Goal: Complete application form

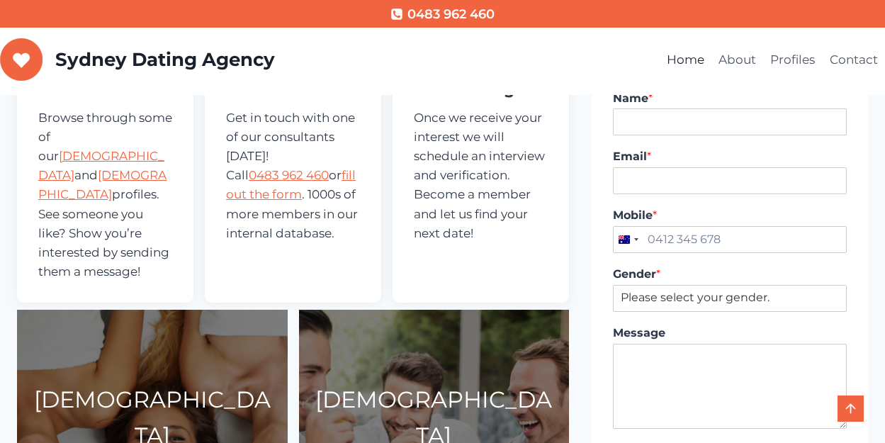
scroll to position [425, 0]
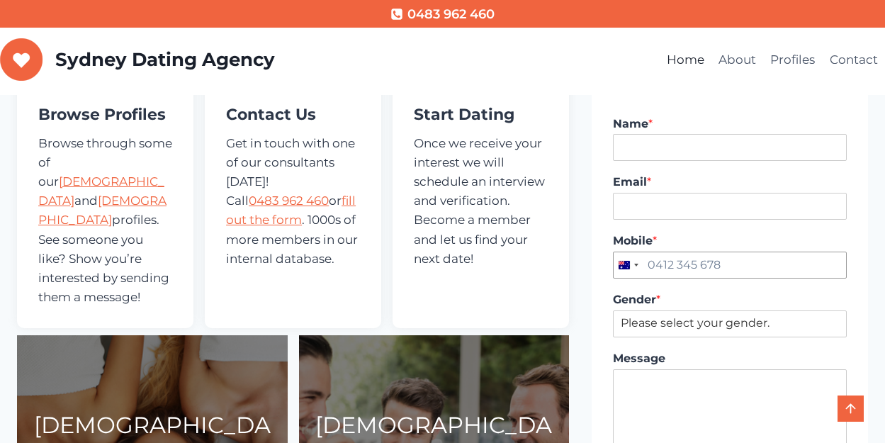
click at [752, 267] on input "Mobile *" at bounding box center [730, 264] width 234 height 27
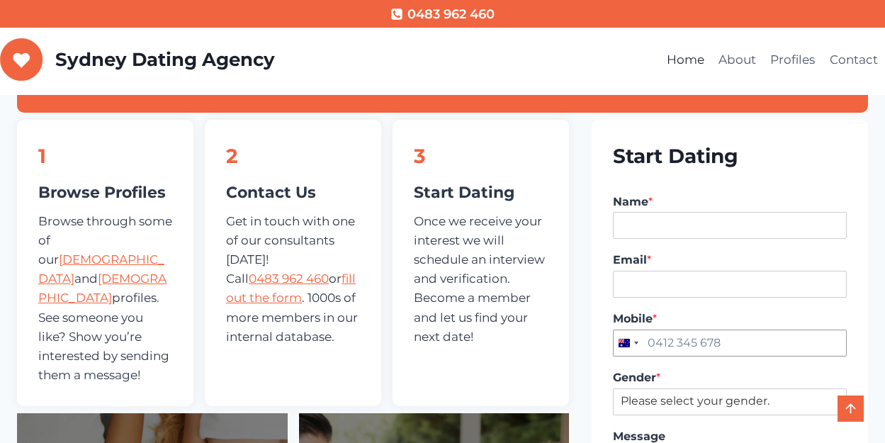
scroll to position [354, 0]
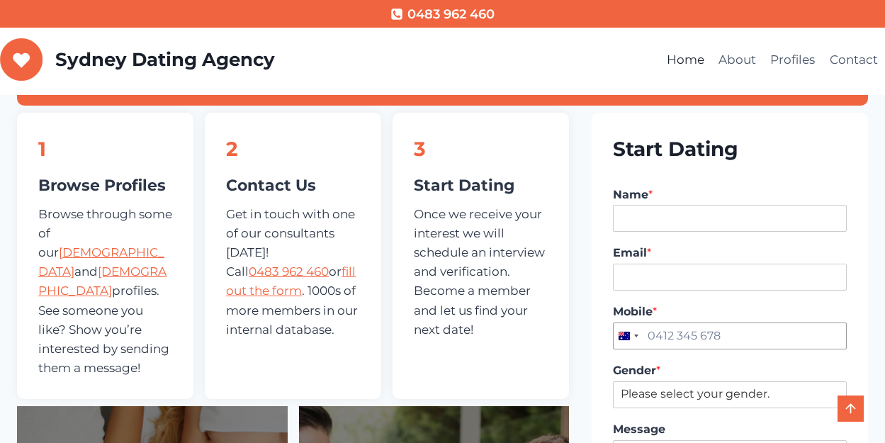
click at [676, 339] on input "Mobile *" at bounding box center [730, 335] width 234 height 27
click at [637, 335] on div "Selected country" at bounding box center [636, 335] width 4 height 3
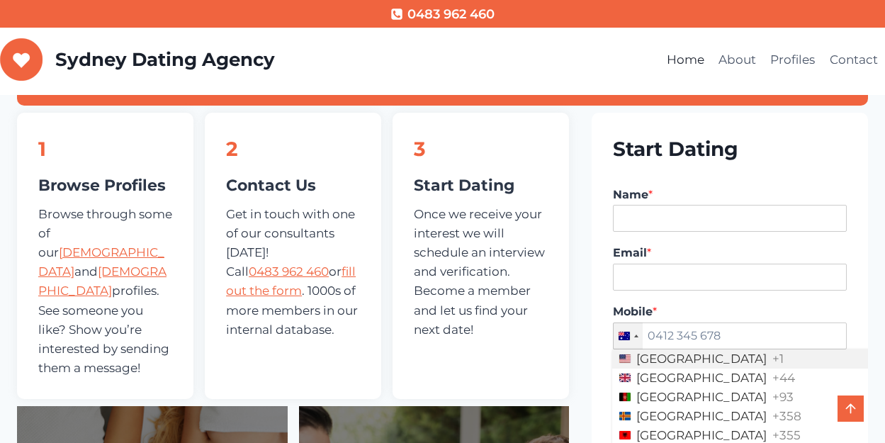
click at [643, 356] on span "[GEOGRAPHIC_DATA]" at bounding box center [701, 359] width 130 height 12
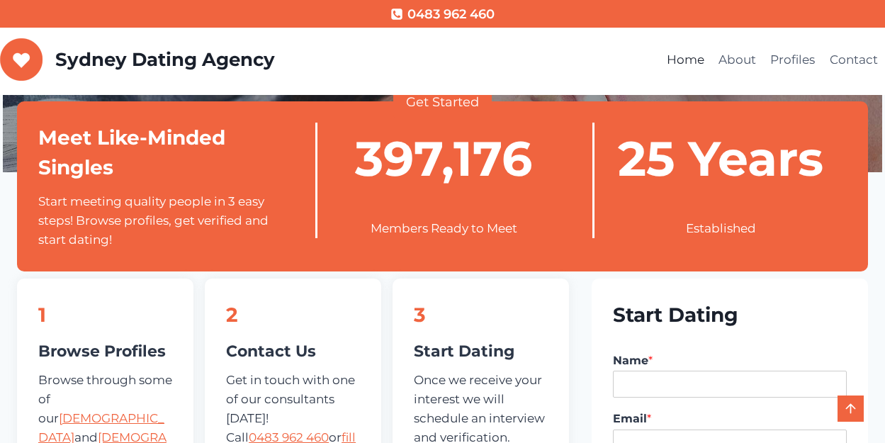
scroll to position [212, 0]
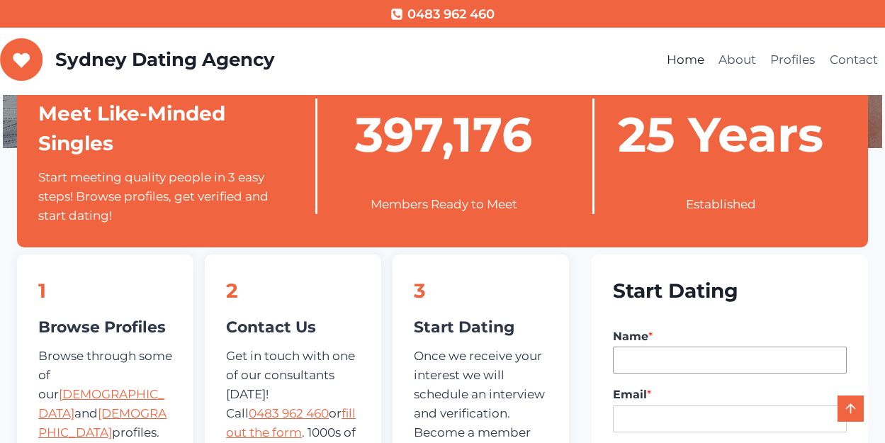
click at [646, 366] on input "Name *" at bounding box center [730, 359] width 234 height 27
type input "h"
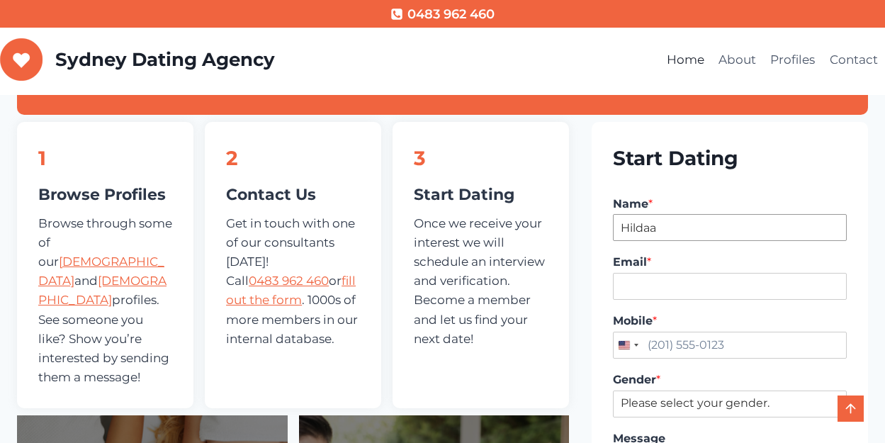
scroll to position [354, 0]
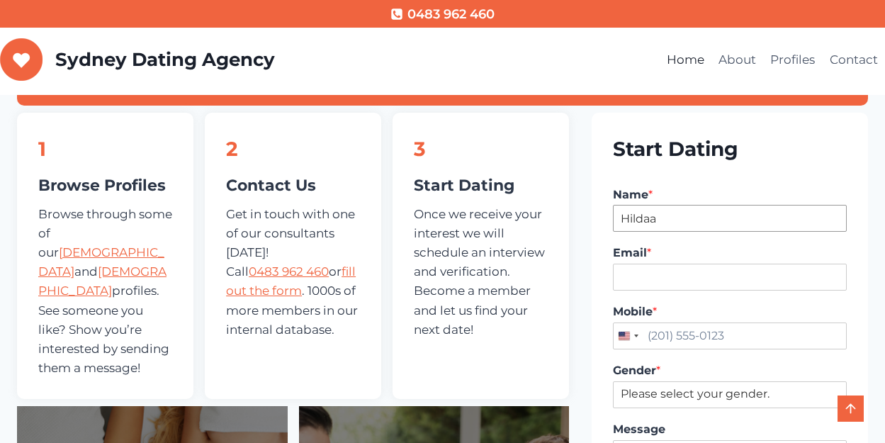
type input "Hildaa"
click at [645, 272] on input "Email *" at bounding box center [730, 276] width 234 height 27
type input "hildablessed1@gmail.com"
click at [728, 334] on input "Mobile *" at bounding box center [730, 335] width 234 height 27
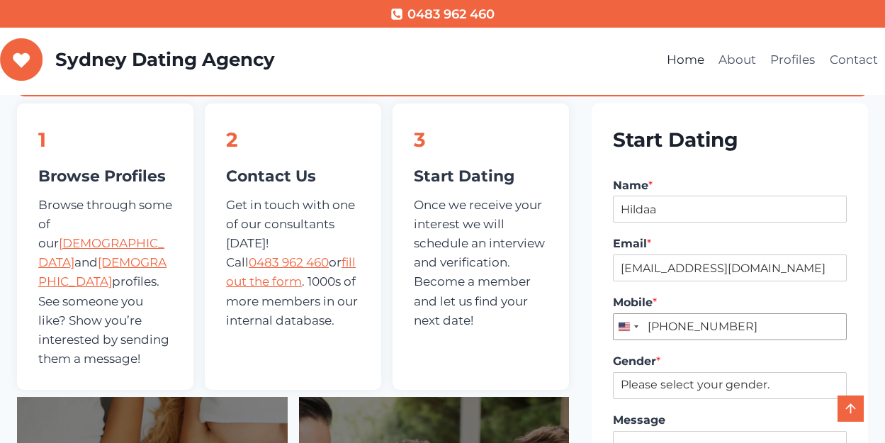
scroll to position [425, 0]
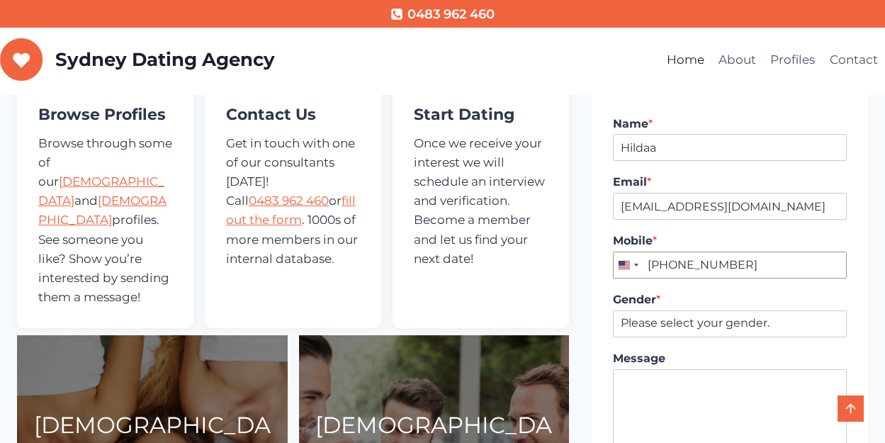
type input "(617) 602-3984"
click at [787, 321] on select "Please select your gender. Male Female" at bounding box center [730, 323] width 234 height 27
select select "[DEMOGRAPHIC_DATA]"
click at [613, 310] on select "Please select your gender. Male Female" at bounding box center [730, 323] width 234 height 27
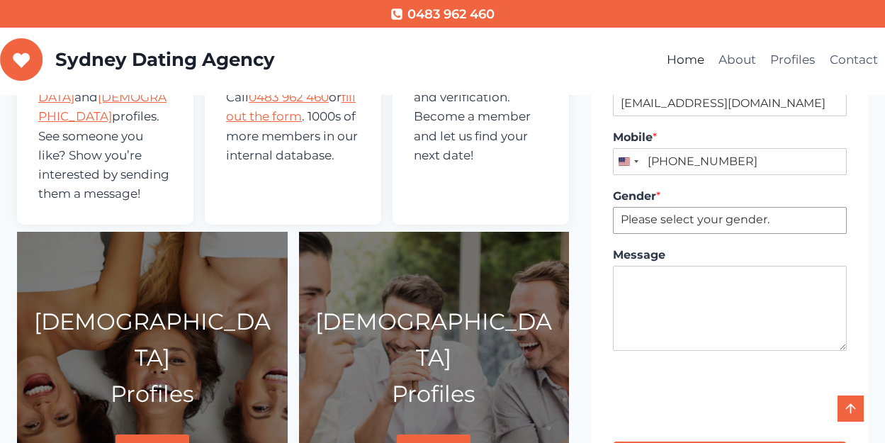
scroll to position [567, 0]
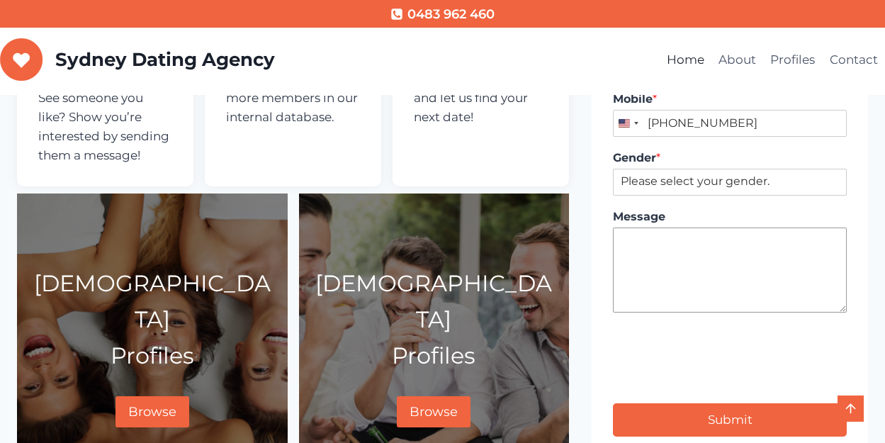
click at [664, 269] on textarea "Message" at bounding box center [730, 269] width 234 height 85
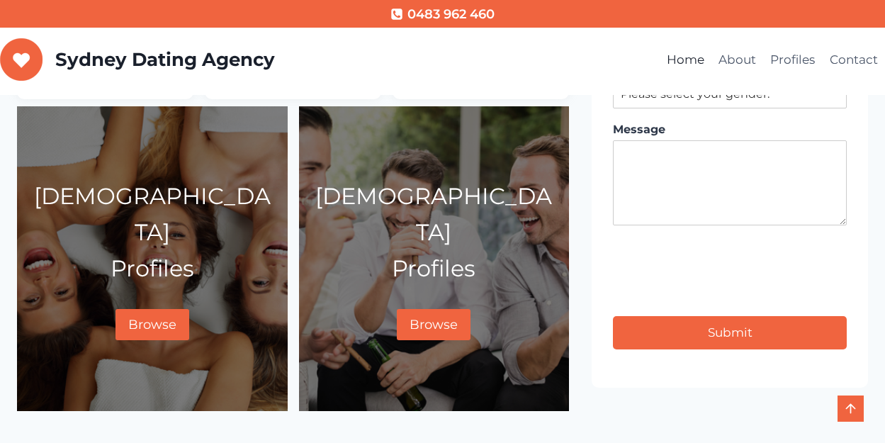
type input "1"
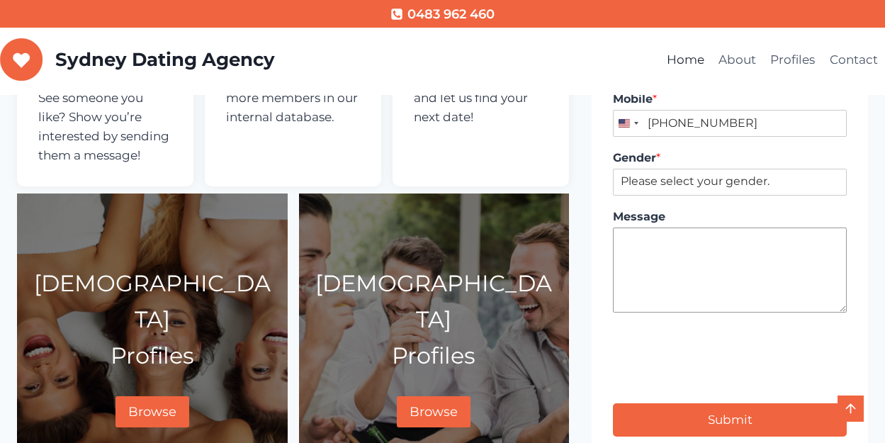
click at [668, 266] on textarea "Message" at bounding box center [730, 269] width 234 height 85
paste textarea "Honestly, I'm looking for a long-term stable relationship. A future boyfriend a…"
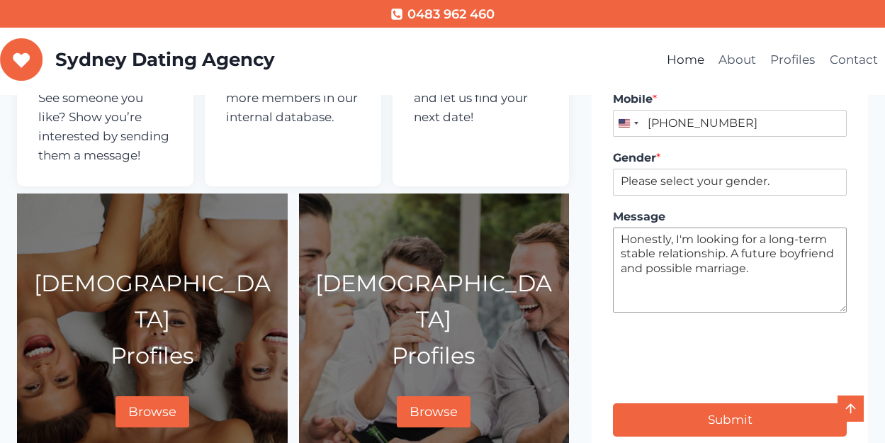
click at [797, 240] on textarea "Honestly, I'm looking for a long-term stable relationship. A future boyfriend a…" at bounding box center [730, 269] width 234 height 85
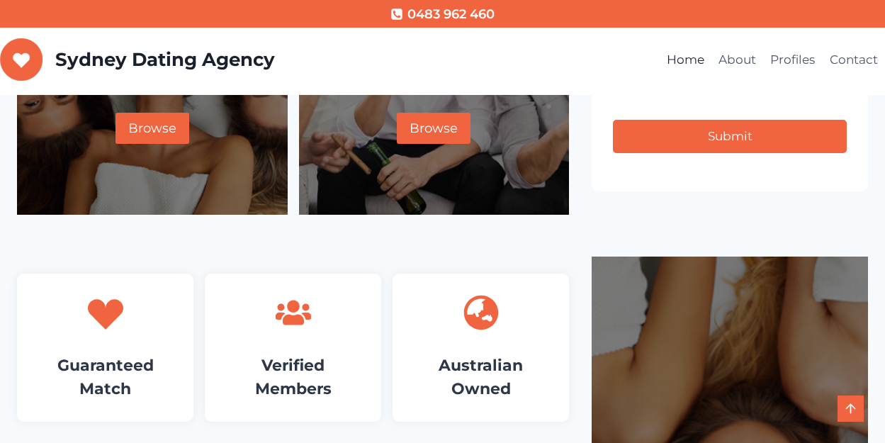
scroll to position [779, 0]
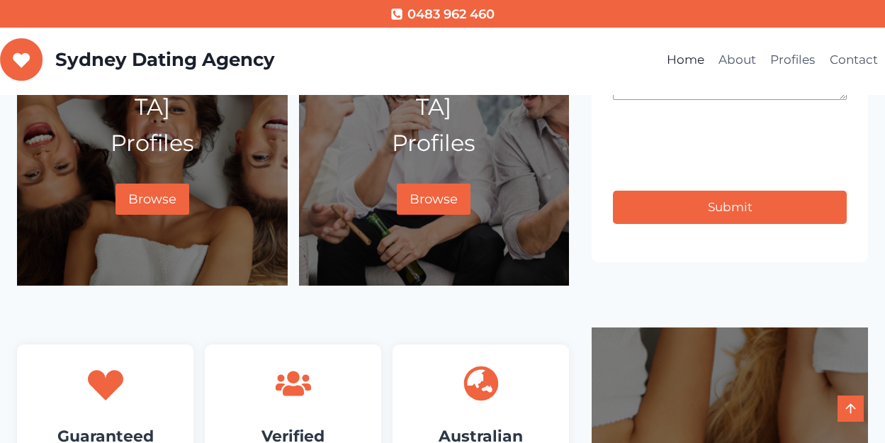
type textarea "Honestly, I'm looking for a long term stable relationship. A future boyfriend a…"
click at [742, 201] on button "Submit" at bounding box center [730, 207] width 234 height 33
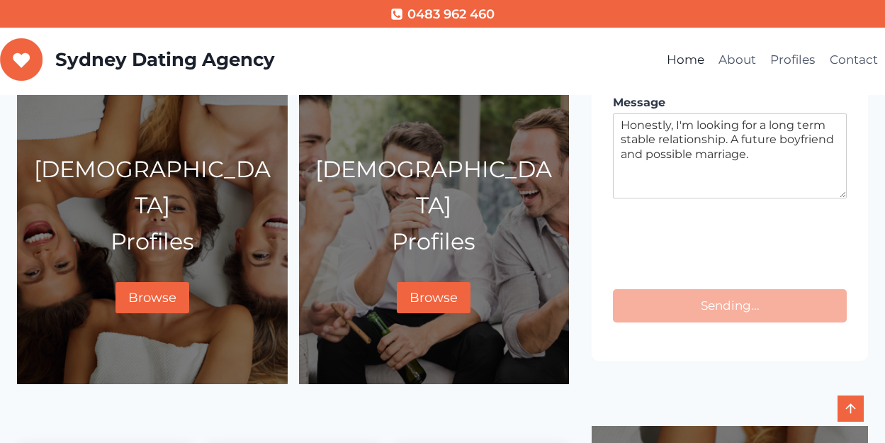
scroll to position [708, 0]
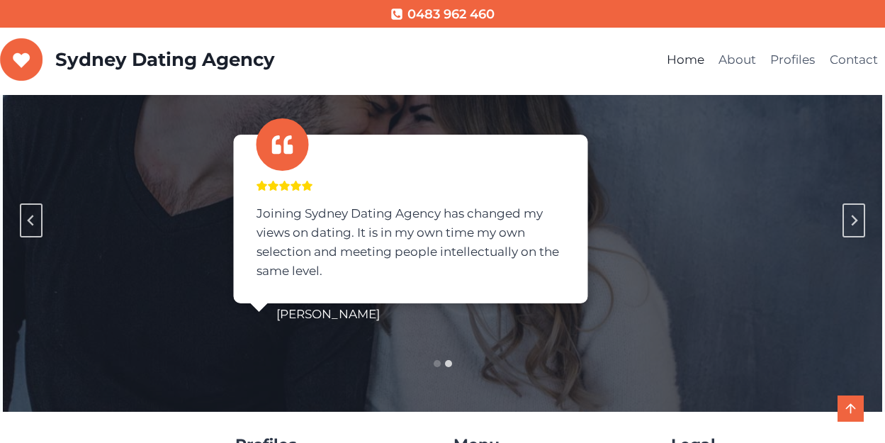
scroll to position [1700, 0]
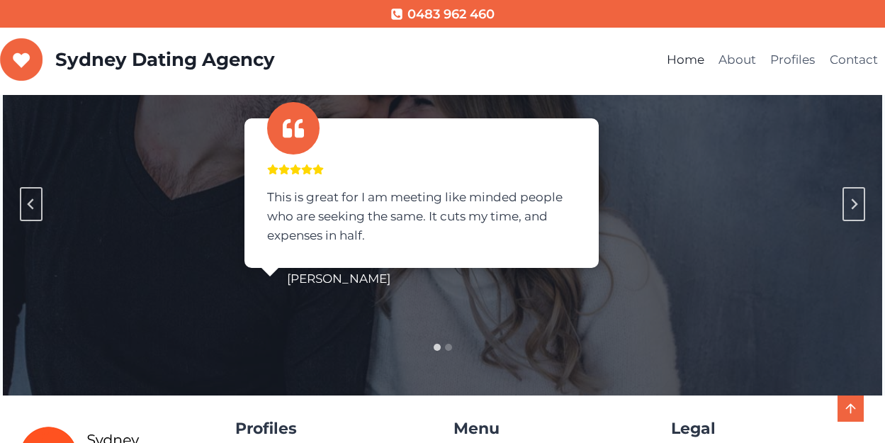
click at [756, 264] on div "This is great for I am meeting like minded people who are seeking the same. It …" at bounding box center [421, 194] width 796 height 240
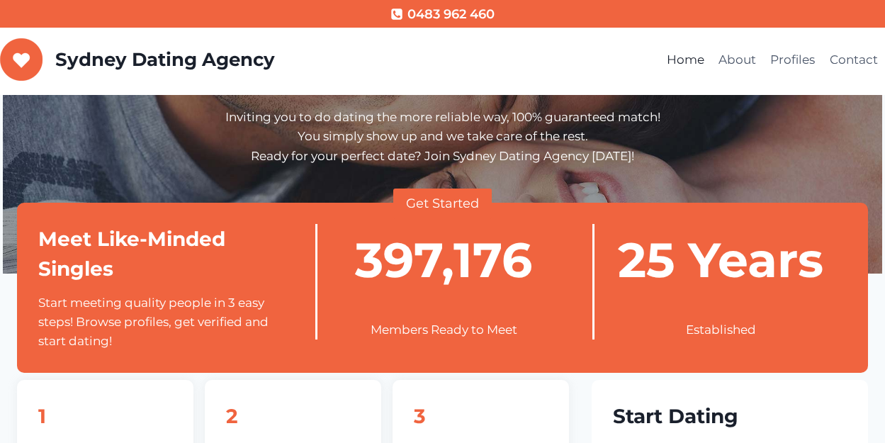
scroll to position [0, 0]
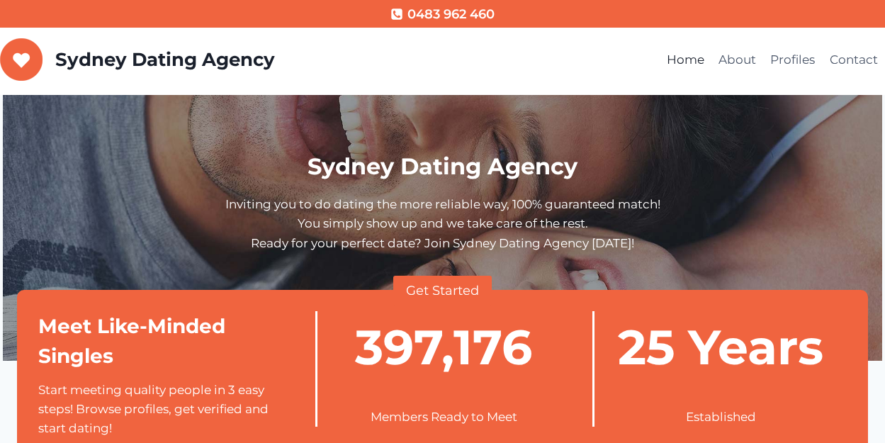
click at [649, 249] on p "Inviting you to do dating the more reliable way, 100% guaranteed match! You sim…" at bounding box center [443, 224] width 846 height 58
click at [785, 56] on link "Profiles" at bounding box center [792, 60] width 59 height 34
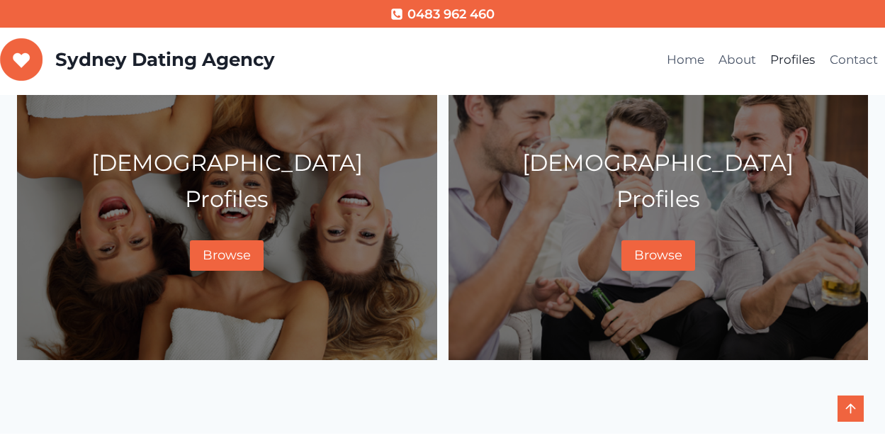
scroll to position [142, 0]
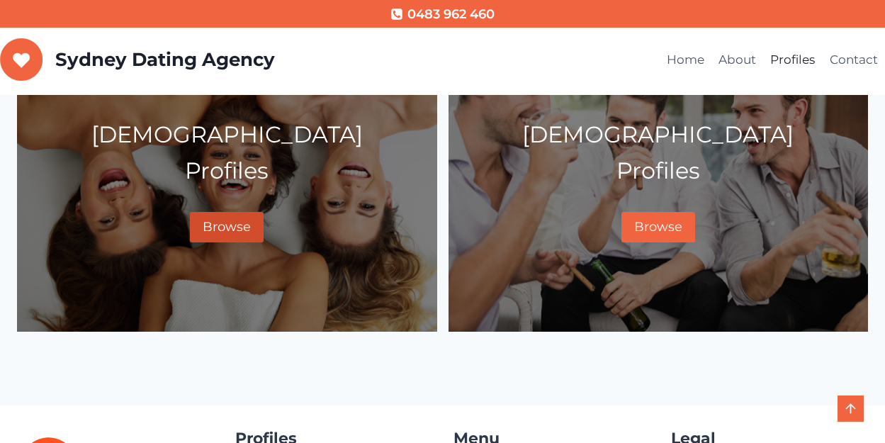
click at [205, 224] on span "Browse" at bounding box center [227, 227] width 48 height 16
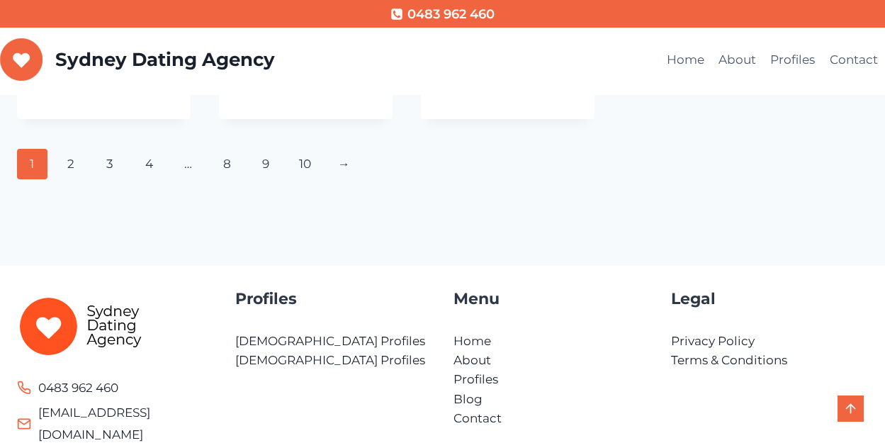
scroll to position [850, 0]
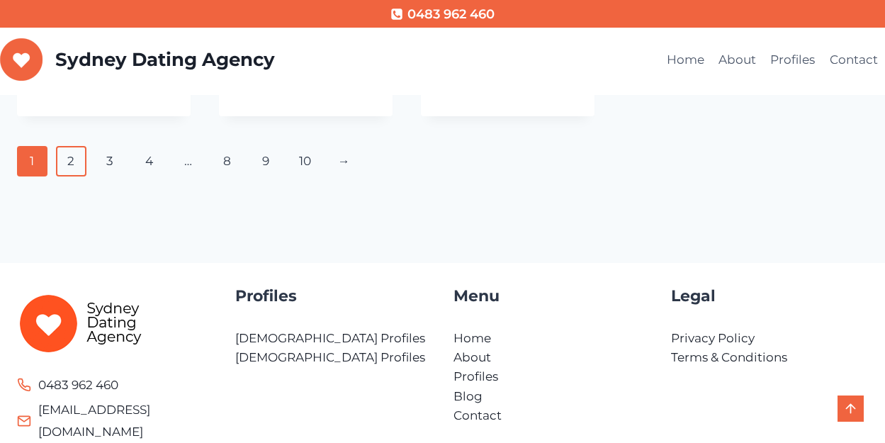
click at [62, 151] on link "2" at bounding box center [71, 161] width 30 height 30
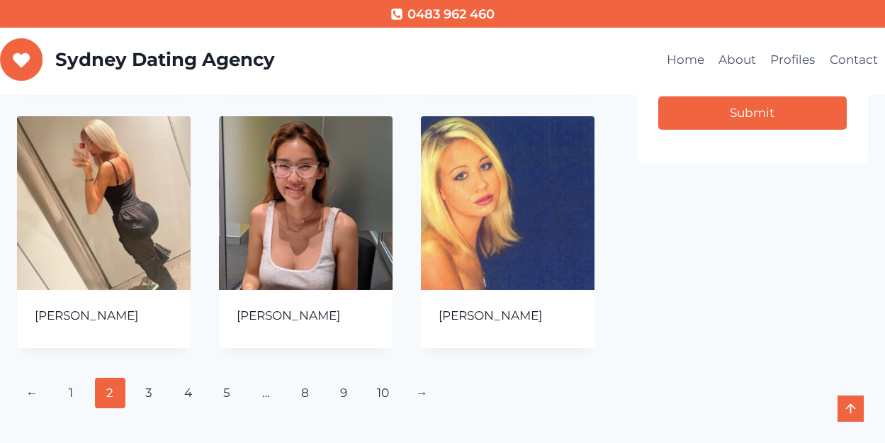
scroll to position [708, 0]
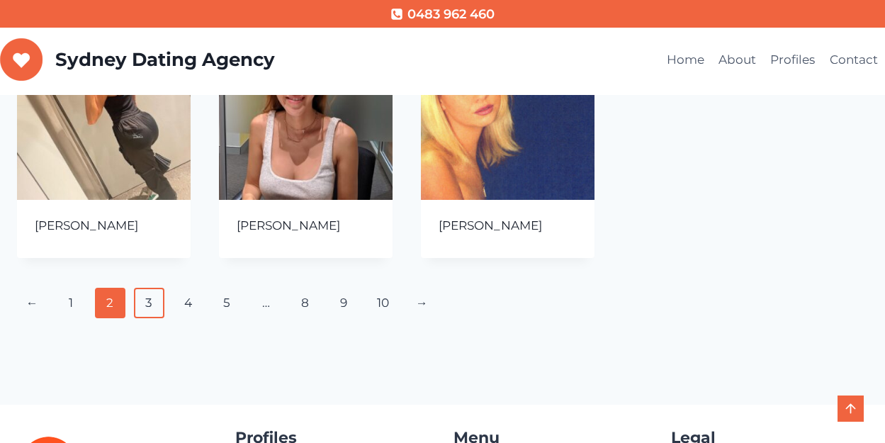
click at [149, 308] on link "3" at bounding box center [149, 303] width 30 height 30
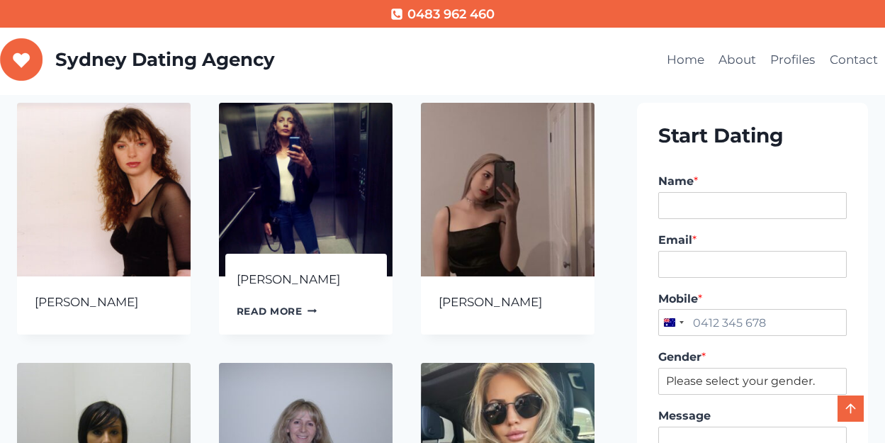
scroll to position [70, 0]
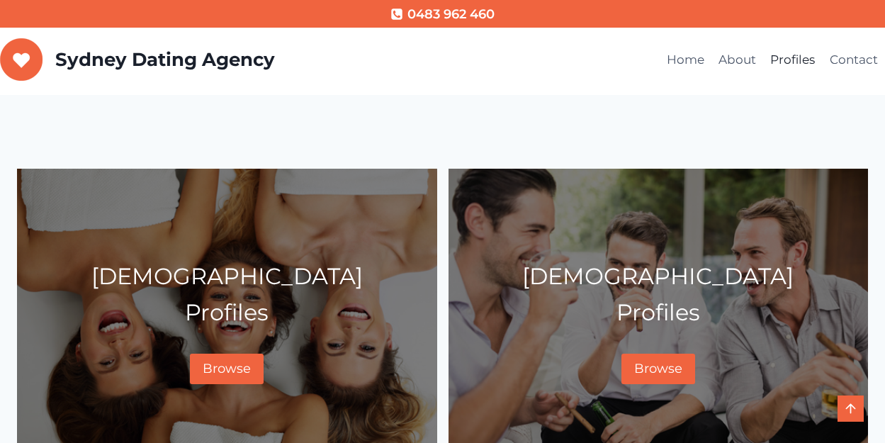
scroll to position [142, 0]
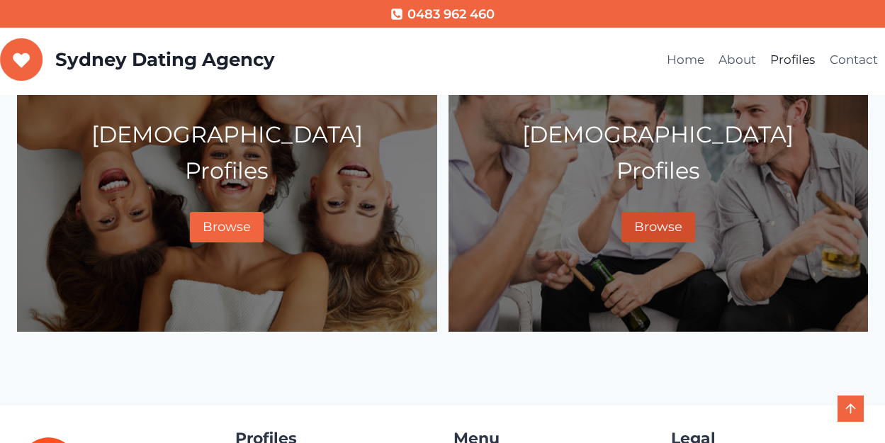
click at [666, 234] on span "Browse" at bounding box center [658, 227] width 48 height 16
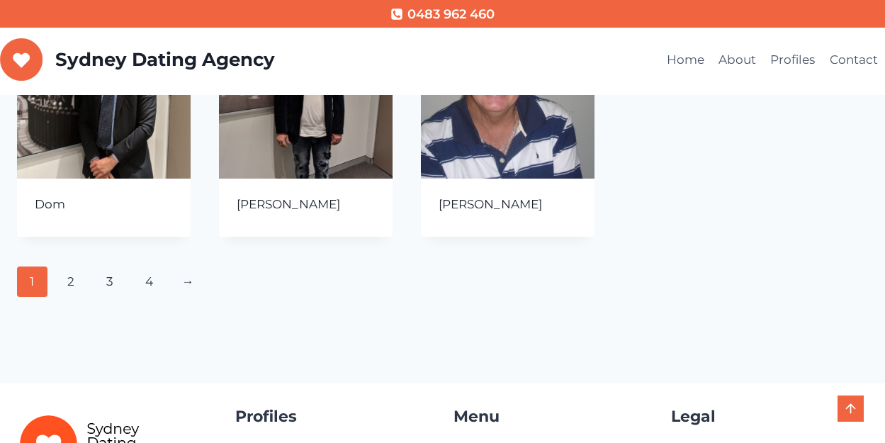
scroll to position [779, 0]
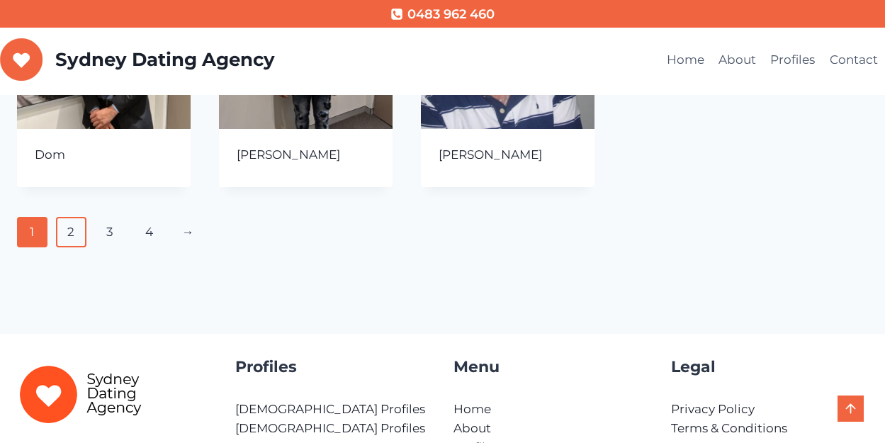
click at [70, 240] on link "2" at bounding box center [71, 232] width 30 height 30
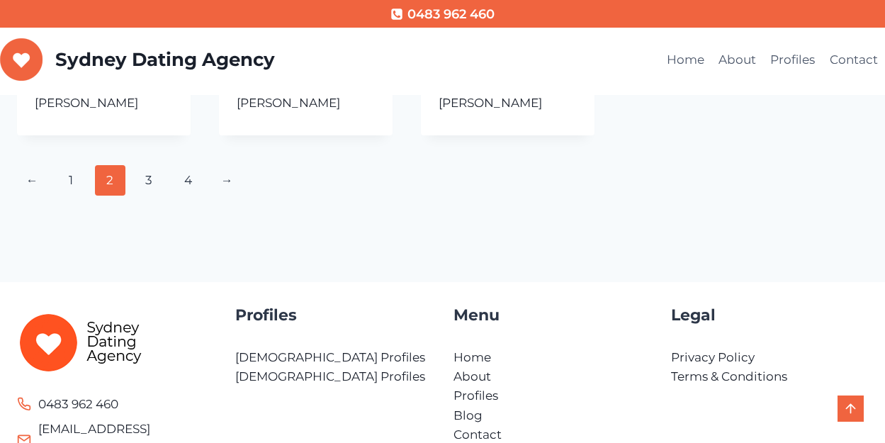
scroll to position [850, 0]
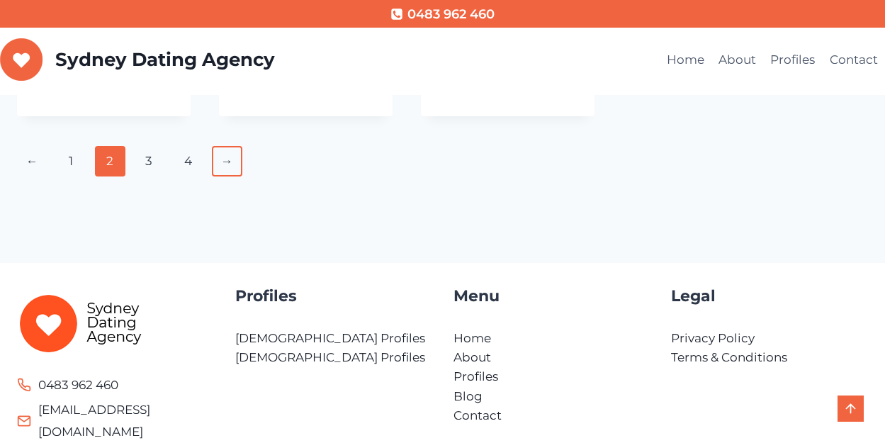
click at [223, 164] on link "→" at bounding box center [227, 161] width 30 height 30
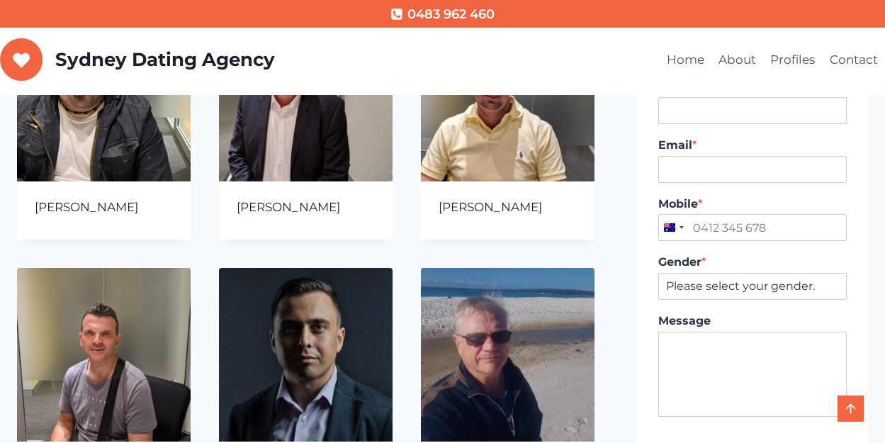
scroll to position [212, 0]
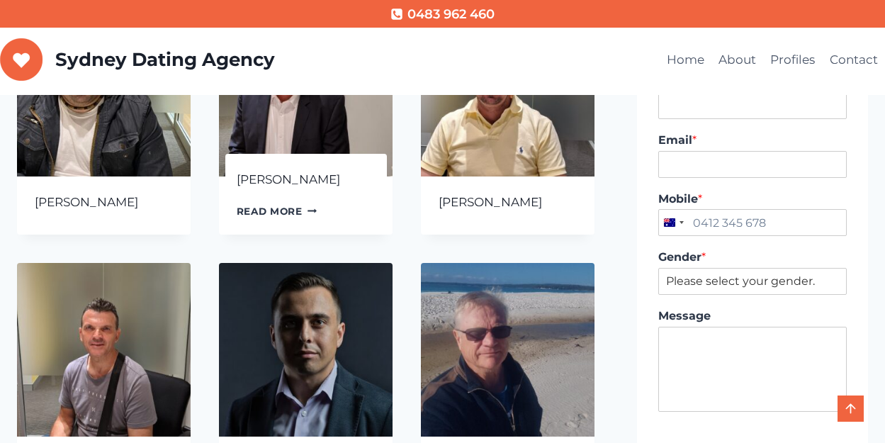
click at [266, 211] on link "Read more Continue Loading Done" at bounding box center [277, 210] width 81 height 21
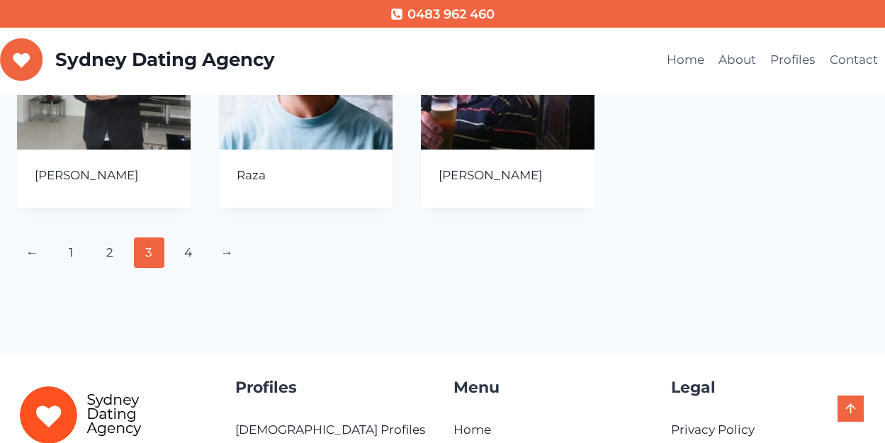
scroll to position [779, 0]
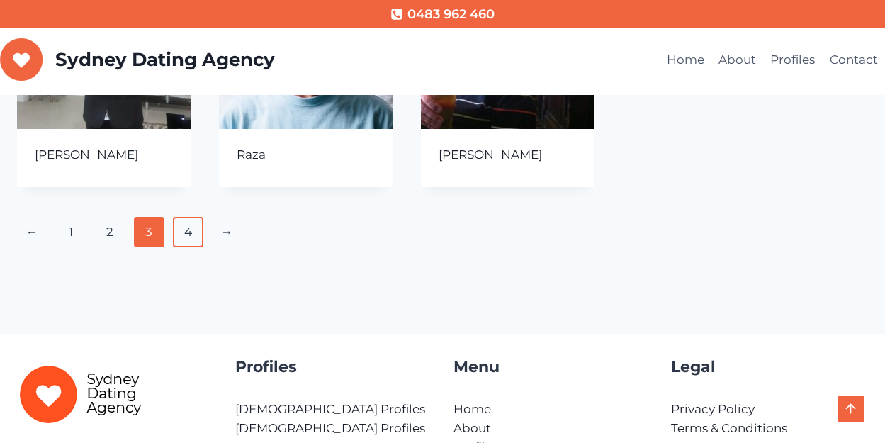
click at [187, 230] on link "4" at bounding box center [188, 232] width 30 height 30
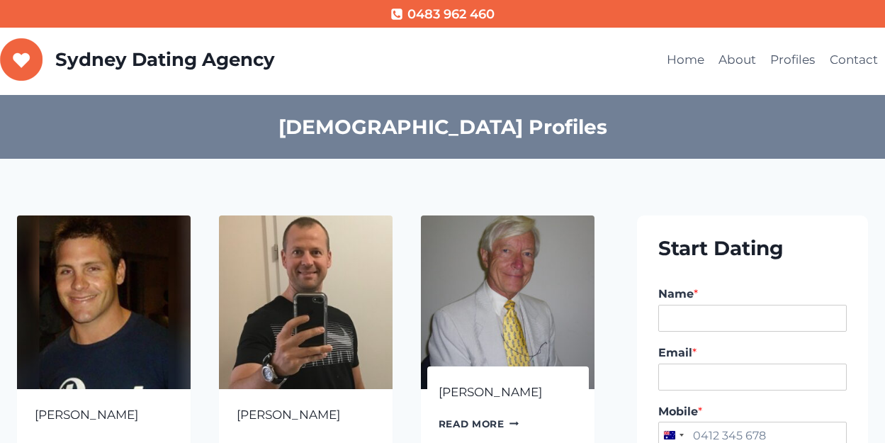
click at [541, 250] on img at bounding box center [508, 302] width 174 height 174
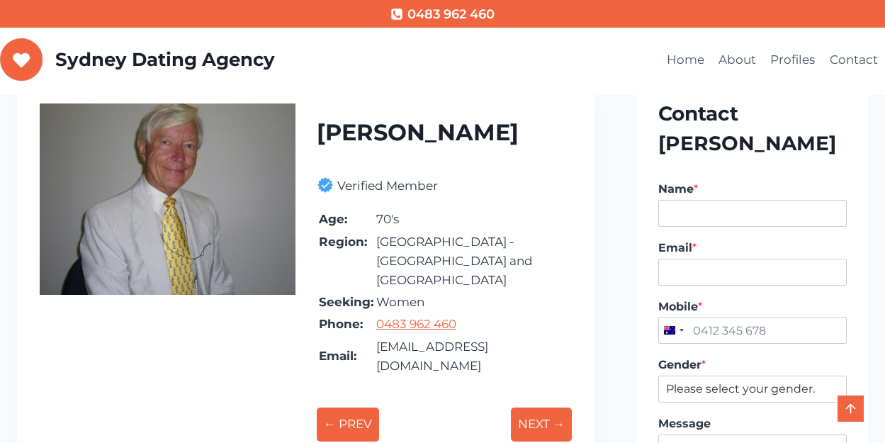
scroll to position [142, 0]
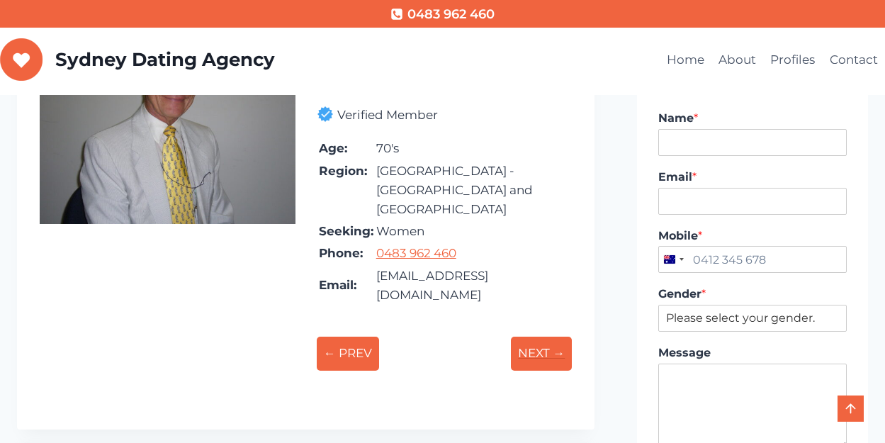
click at [549, 336] on p "NEXT →" at bounding box center [541, 352] width 61 height 33
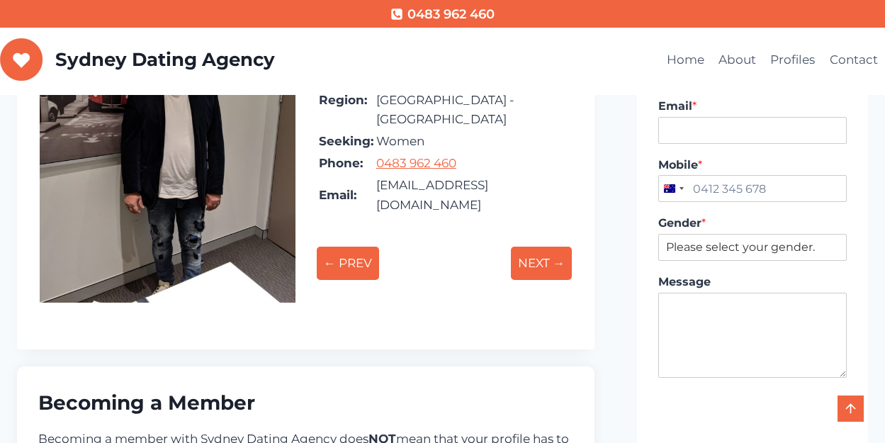
scroll to position [142, 0]
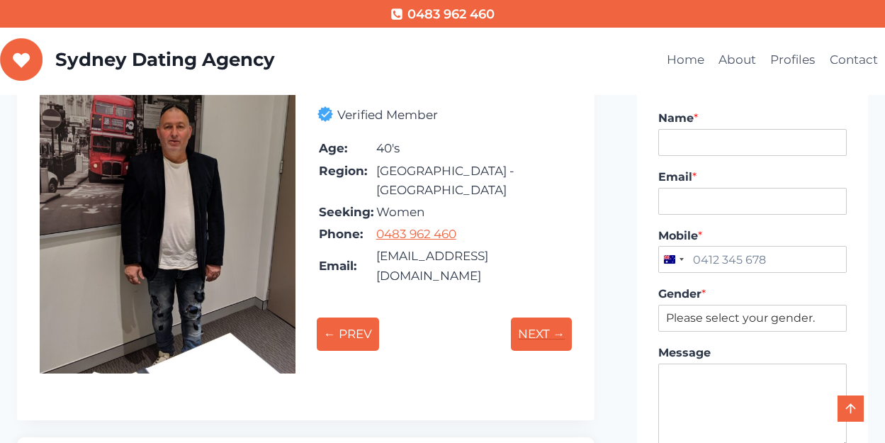
click at [540, 317] on p "NEXT →" at bounding box center [541, 333] width 61 height 33
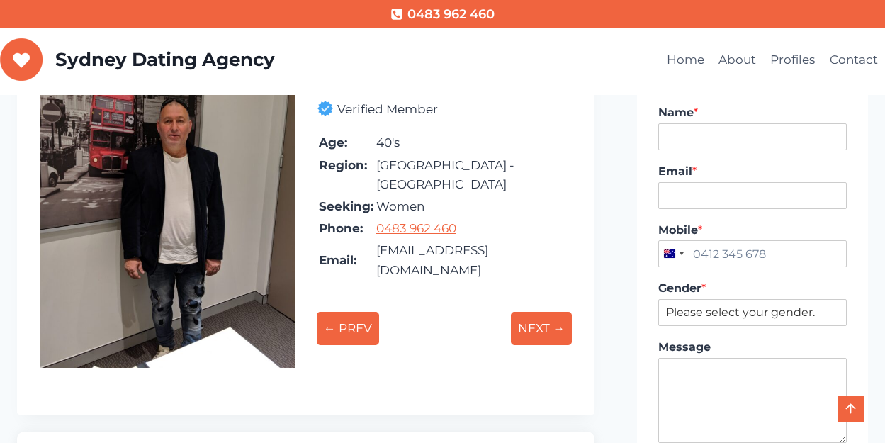
scroll to position [142, 0]
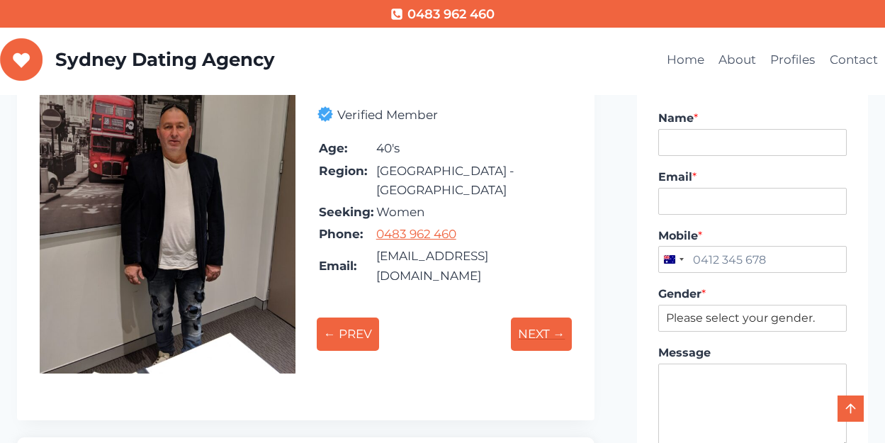
click at [544, 317] on p "NEXT →" at bounding box center [541, 333] width 61 height 33
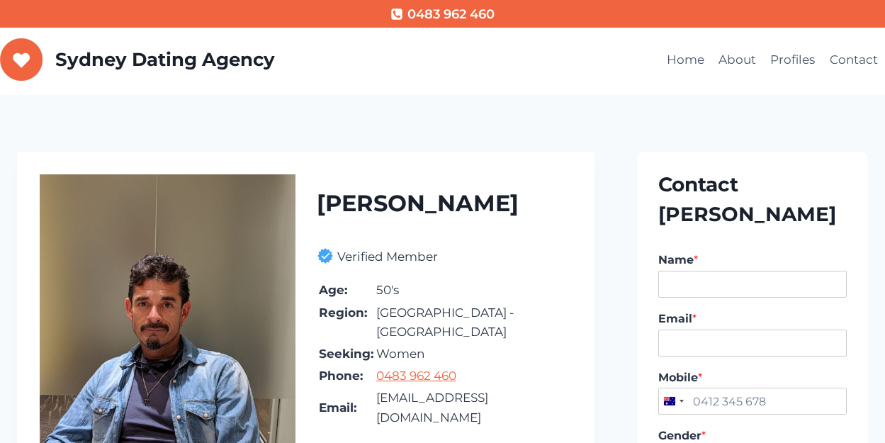
scroll to position [71, 0]
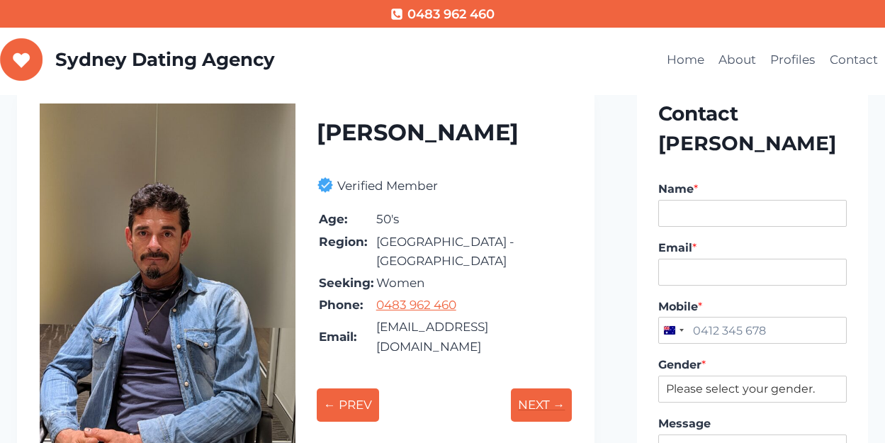
click at [527, 388] on p "NEXT →" at bounding box center [541, 404] width 61 height 33
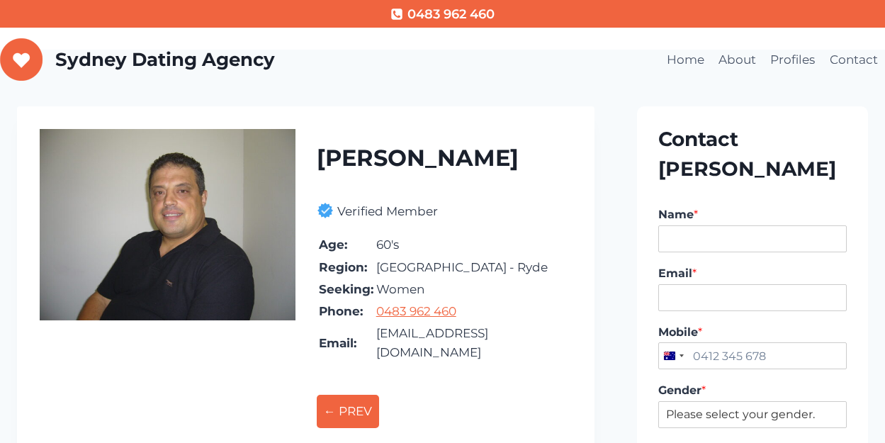
scroll to position [71, 0]
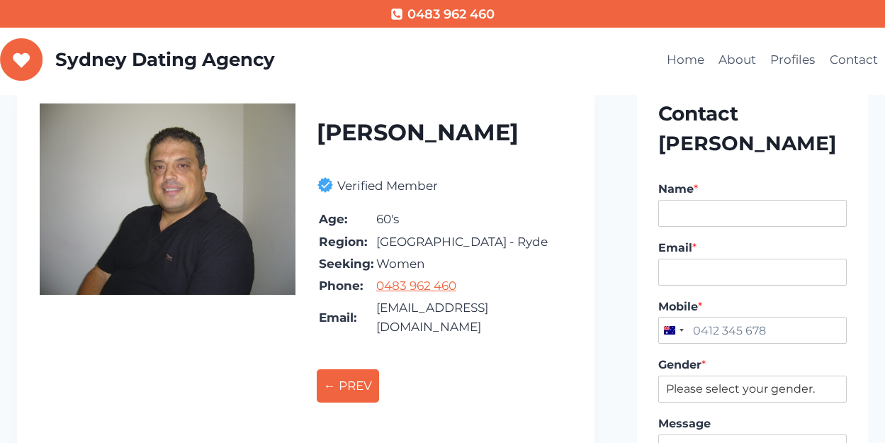
click at [249, 215] on div at bounding box center [168, 204] width 256 height 203
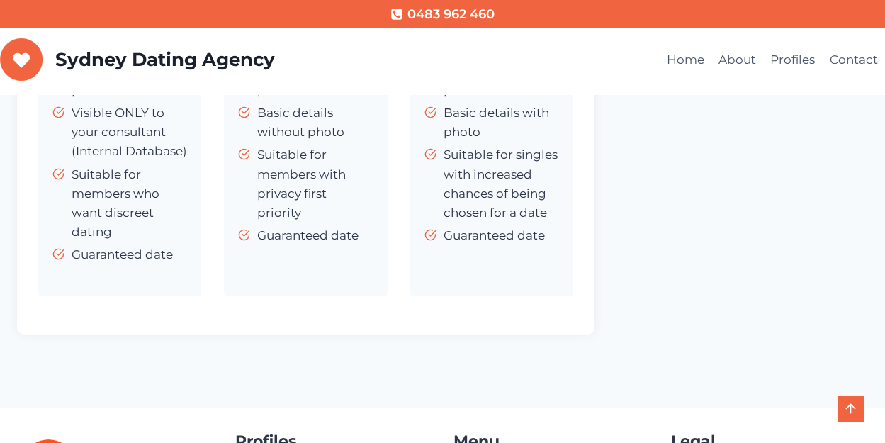
scroll to position [708, 0]
